Goal: Navigation & Orientation: Find specific page/section

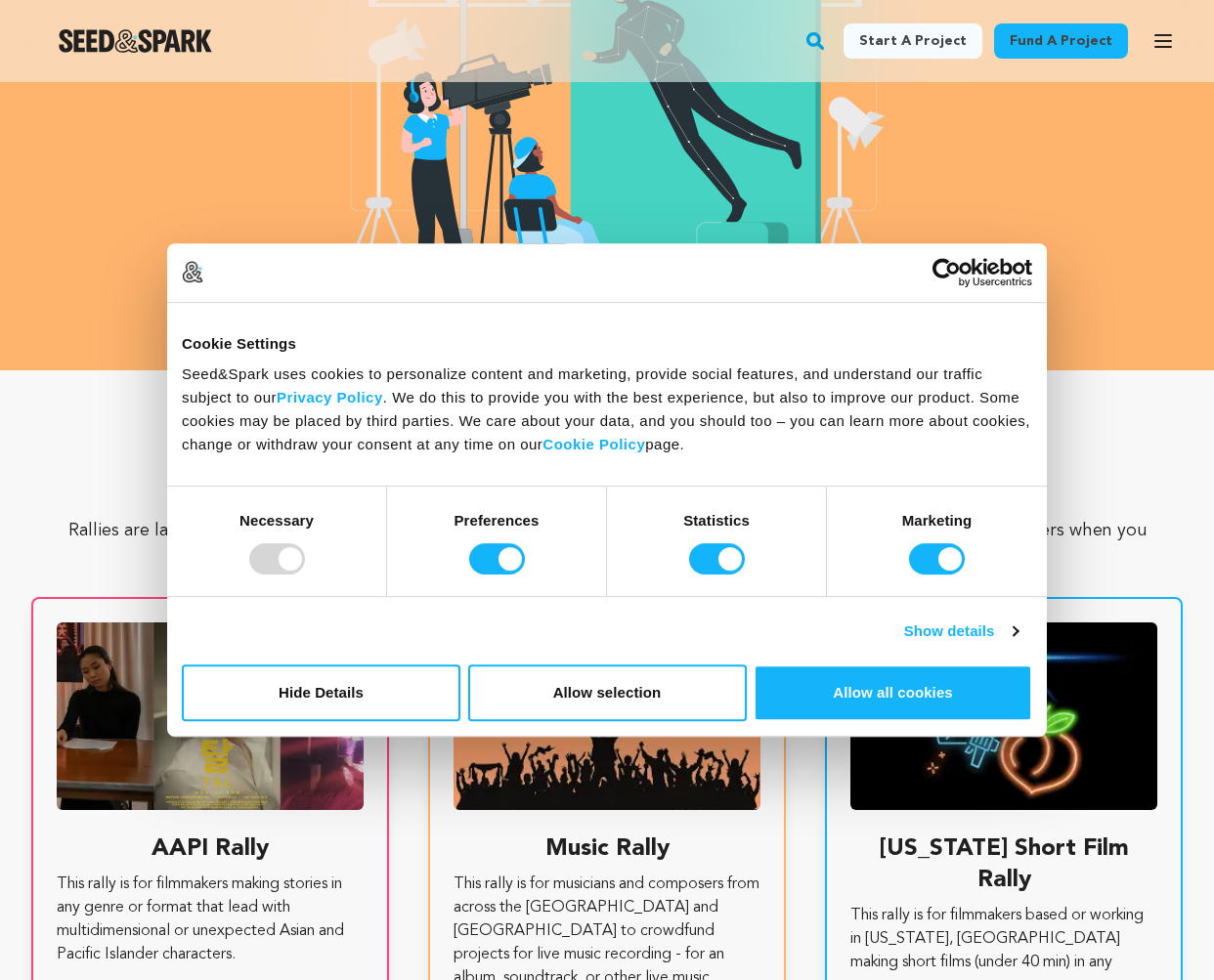
scroll to position [0, 315]
click at [843, 704] on button "Allow all cookies" at bounding box center [893, 693] width 279 height 57
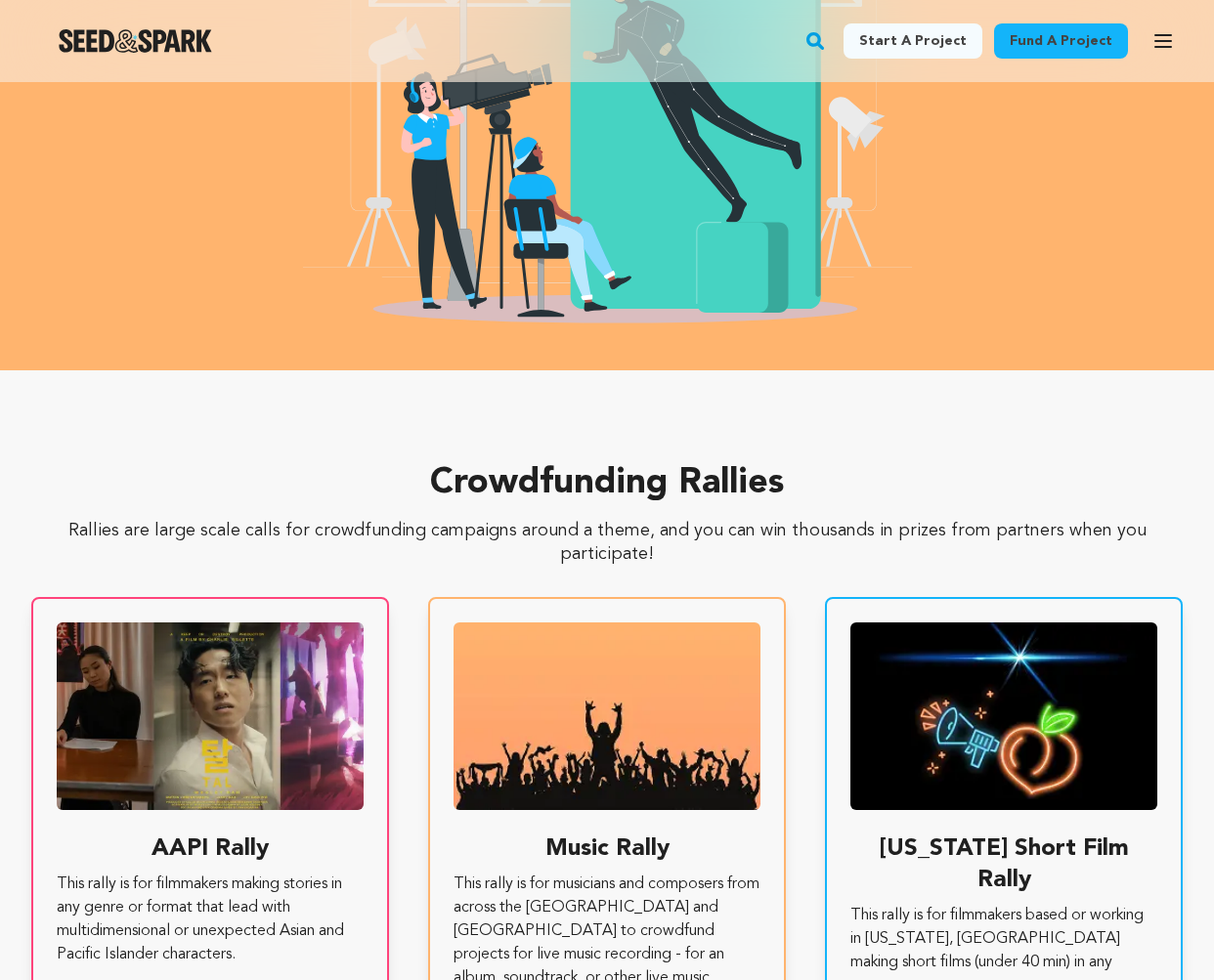
scroll to position [0, 315]
